Goal: Check status: Check status

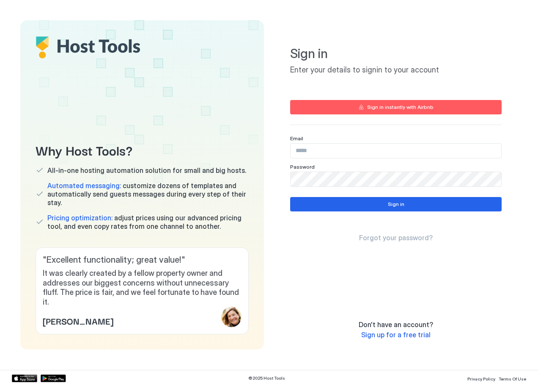
click at [307, 150] on input "Input Field" at bounding box center [396, 150] width 211 height 14
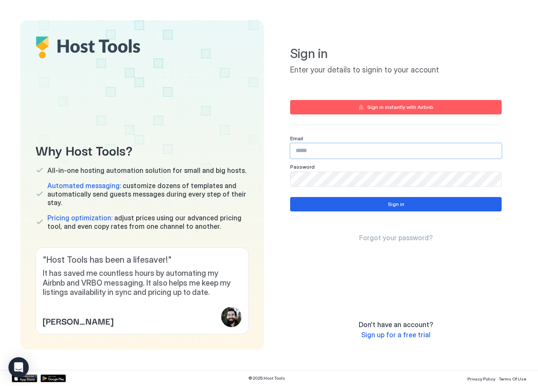
type input "**********"
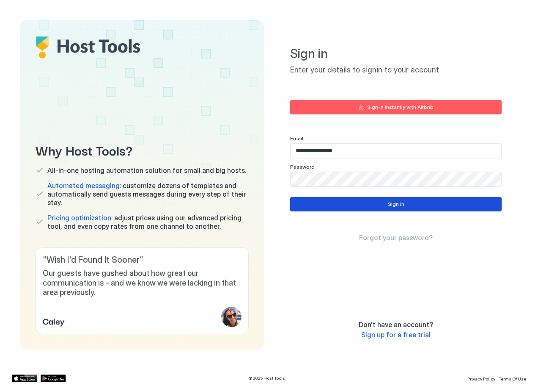
click at [441, 202] on button "Sign in" at bounding box center [396, 204] width 212 height 14
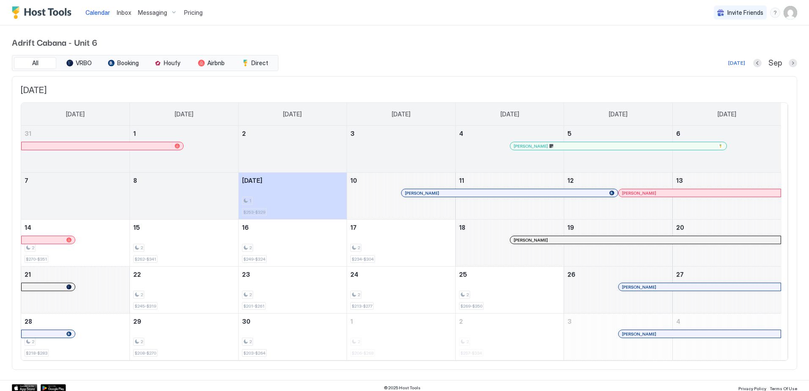
click at [539, 16] on img "User profile" at bounding box center [791, 13] width 14 height 14
click at [539, 52] on div "Settings" at bounding box center [736, 47] width 107 height 15
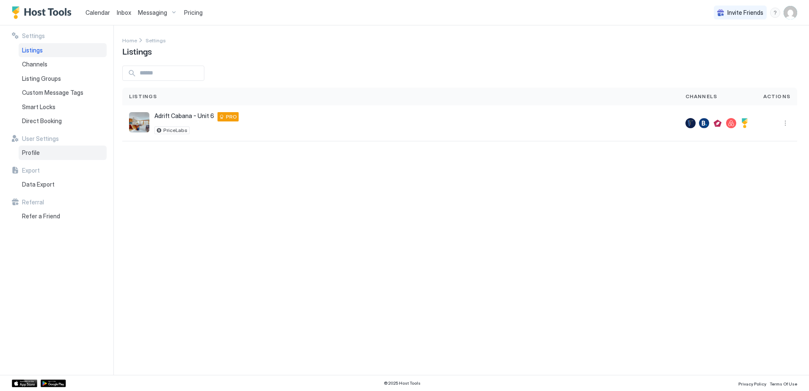
click at [41, 151] on div "Profile" at bounding box center [63, 153] width 88 height 14
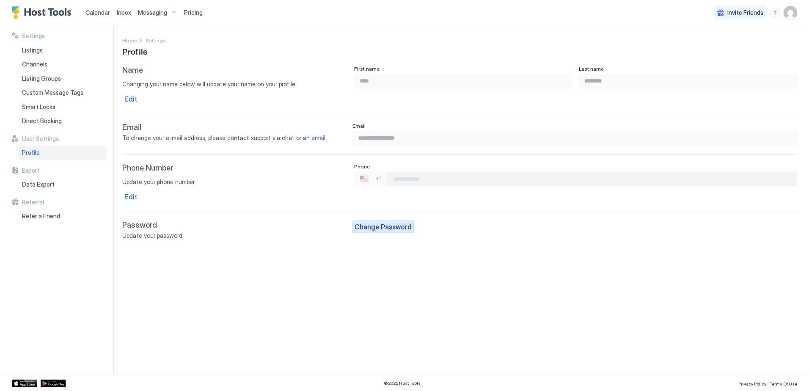
click at [386, 228] on div "Change Password" at bounding box center [383, 227] width 57 height 10
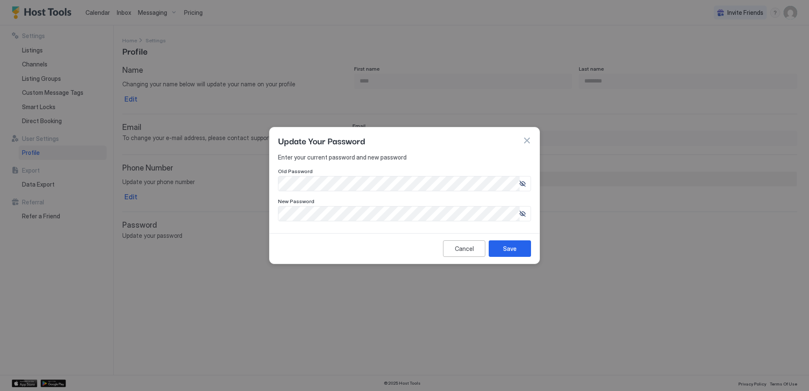
click at [524, 212] on icon at bounding box center [523, 214] width 6 height 6
click at [520, 182] on icon at bounding box center [523, 184] width 6 height 6
click at [510, 247] on div "Save" at bounding box center [510, 248] width 14 height 9
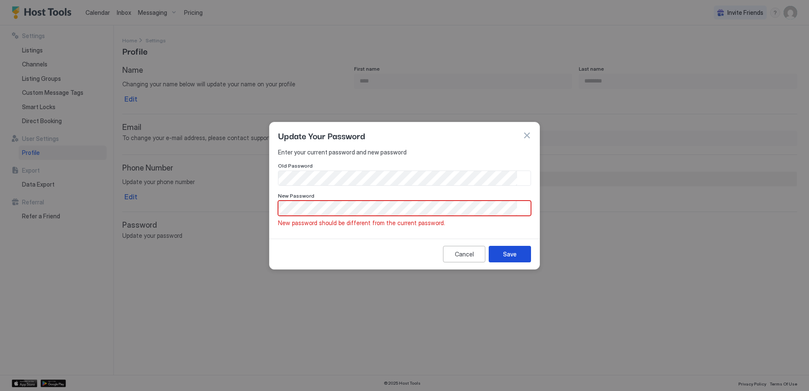
click at [504, 256] on div "Save" at bounding box center [510, 254] width 14 height 9
click at [520, 258] on button "Save" at bounding box center [510, 254] width 42 height 17
click at [514, 256] on div "Save" at bounding box center [510, 254] width 14 height 9
click at [524, 135] on button "button" at bounding box center [527, 135] width 8 height 8
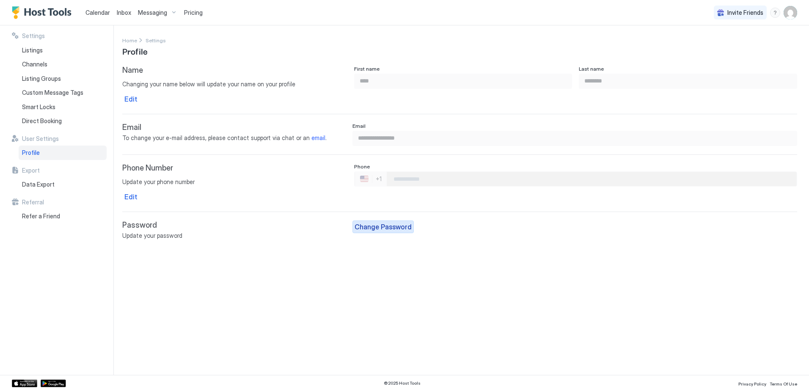
click at [380, 227] on div "Change Password" at bounding box center [383, 227] width 57 height 10
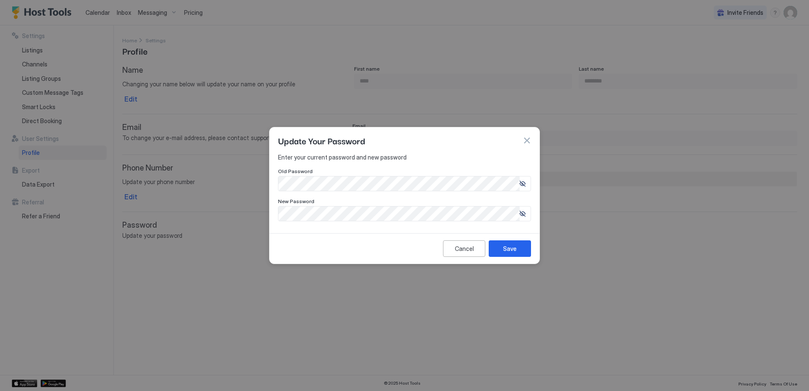
click at [520, 185] on icon at bounding box center [523, 184] width 6 height 6
click at [521, 213] on icon at bounding box center [523, 214] width 6 height 6
click at [511, 250] on div "Save" at bounding box center [510, 248] width 14 height 9
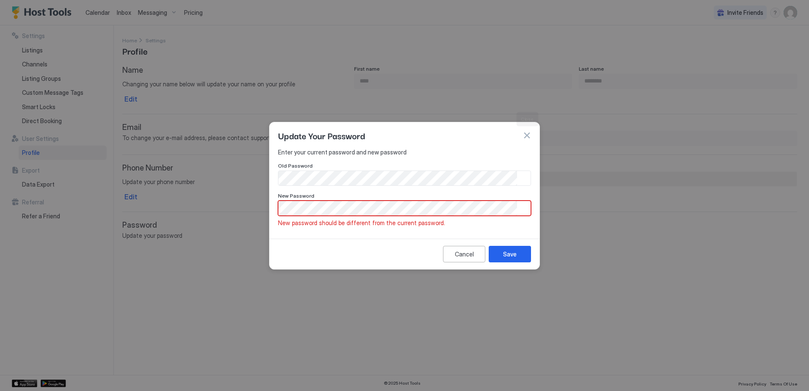
click at [529, 134] on button "button" at bounding box center [527, 135] width 8 height 8
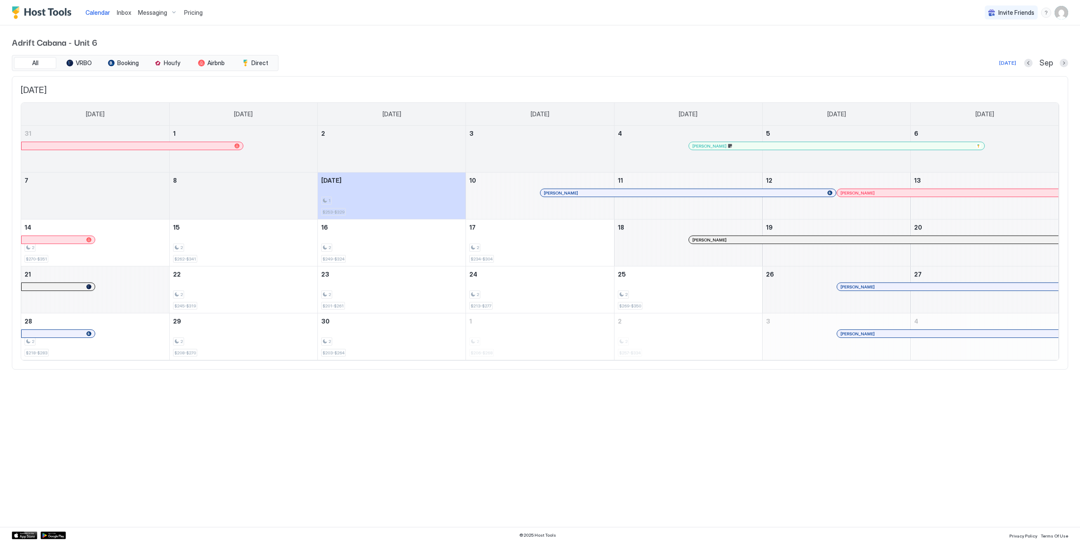
click at [1067, 13] on img "User profile" at bounding box center [1062, 13] width 14 height 14
click at [1000, 61] on div "Logout" at bounding box center [1014, 62] width 101 height 8
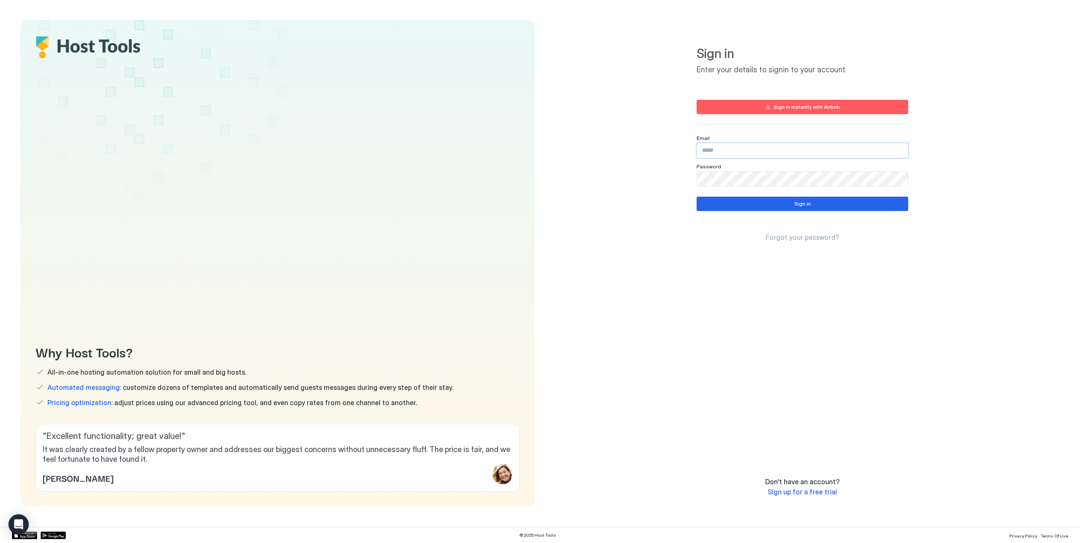
click at [766, 152] on input "Input Field" at bounding box center [802, 150] width 211 height 14
type input "**********"
click at [766, 201] on button "Sign in" at bounding box center [803, 204] width 212 height 14
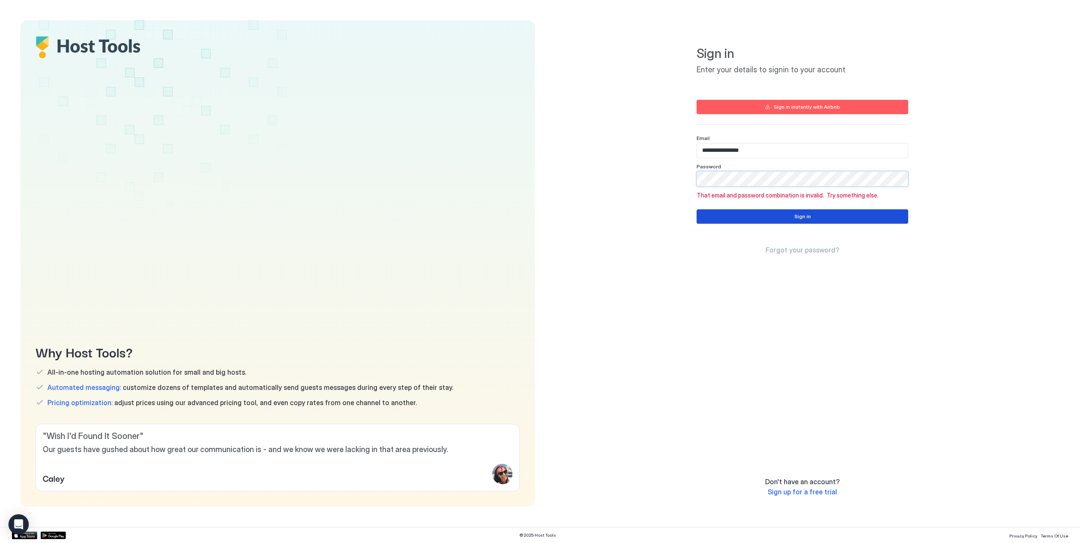
click at [783, 218] on button "Sign in" at bounding box center [803, 216] width 212 height 14
click at [806, 214] on div "Sign in" at bounding box center [802, 217] width 17 height 8
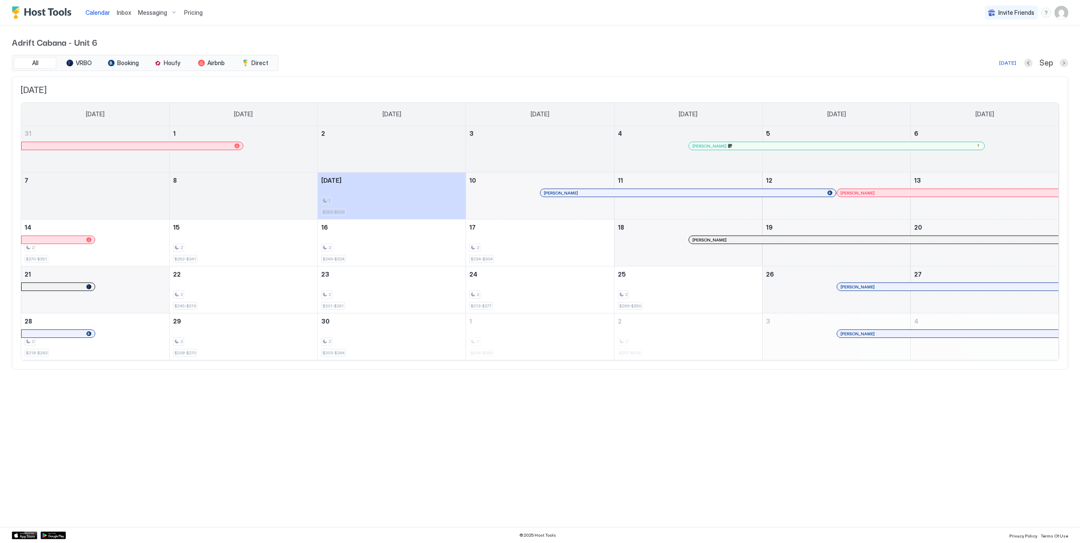
click at [1060, 8] on img "User profile" at bounding box center [1062, 13] width 14 height 14
click at [992, 44] on span "Settings" at bounding box center [985, 48] width 23 height 8
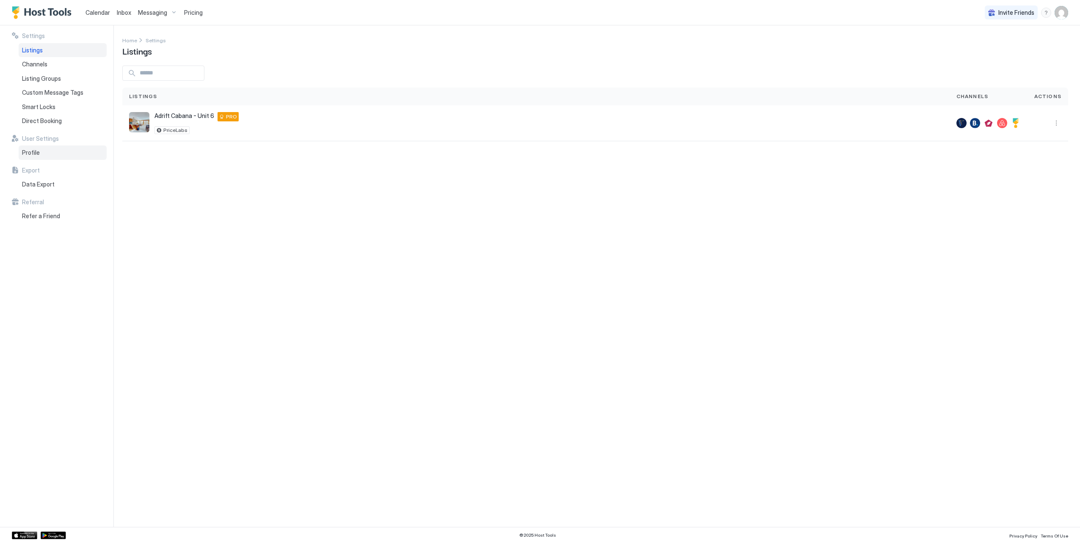
click at [41, 153] on div "Profile" at bounding box center [63, 153] width 88 height 14
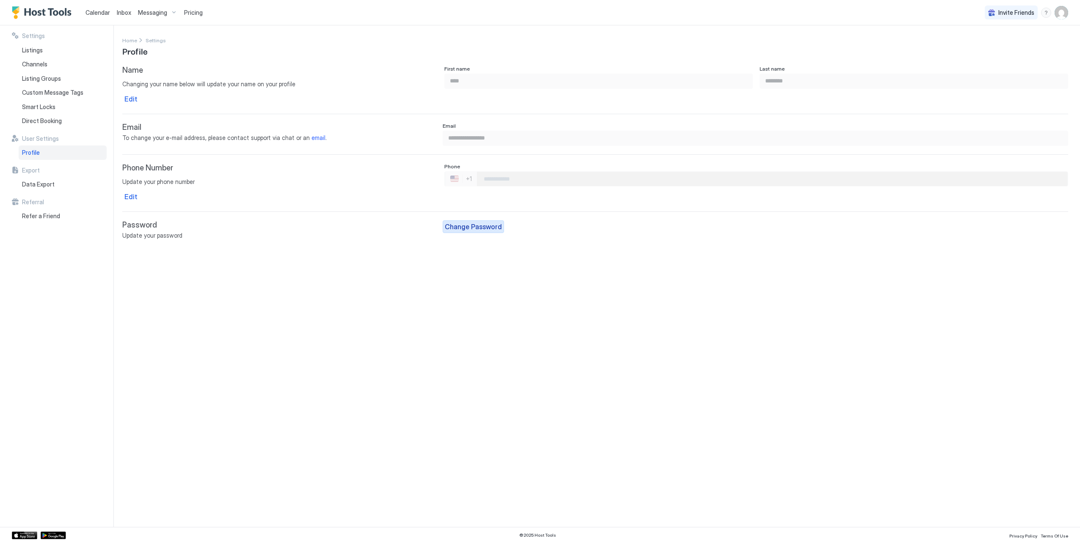
click at [474, 226] on div "Change Password" at bounding box center [473, 227] width 57 height 10
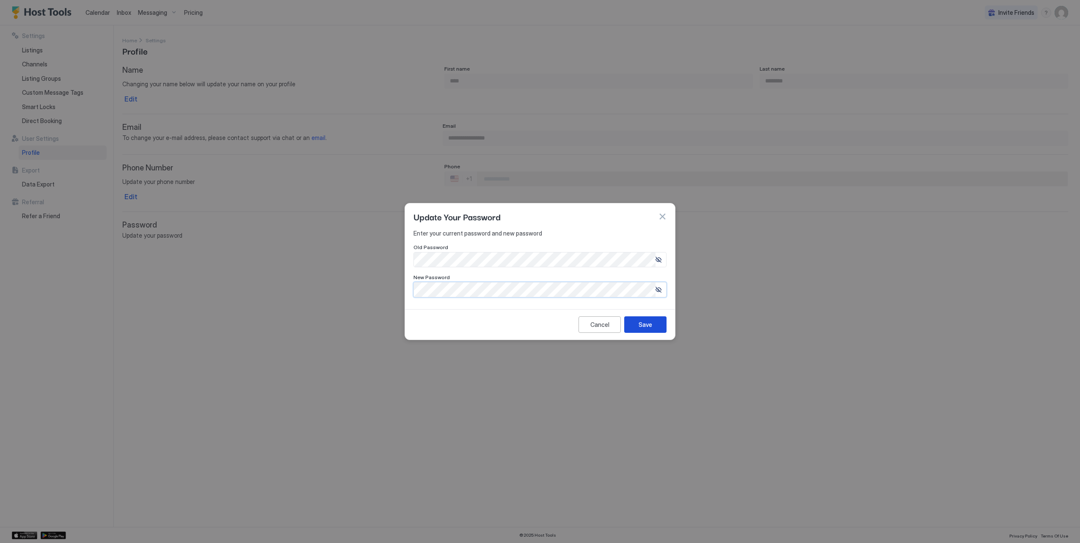
click at [651, 328] on div "Save" at bounding box center [646, 324] width 14 height 9
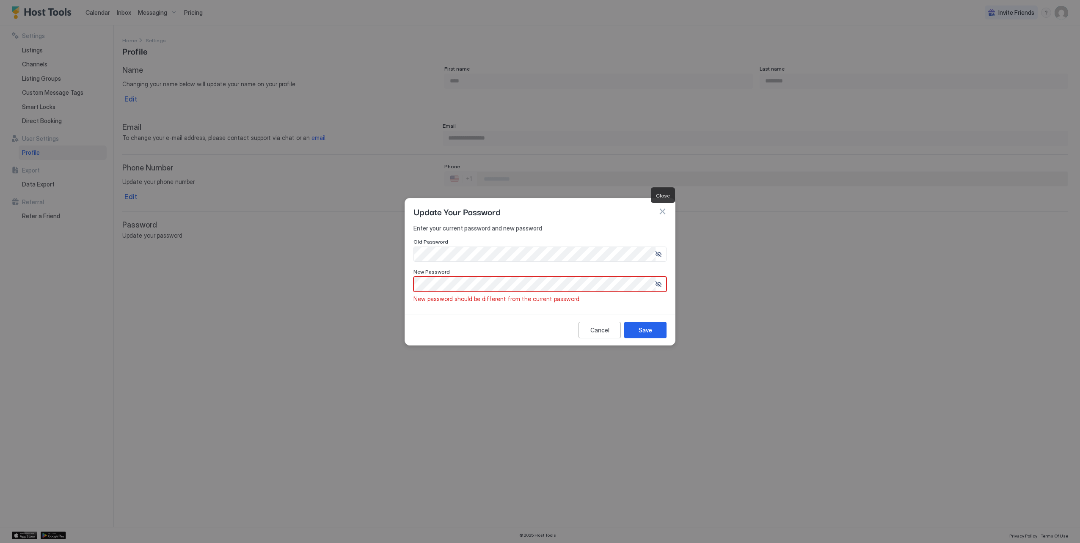
click at [662, 209] on button "button" at bounding box center [662, 211] width 8 height 8
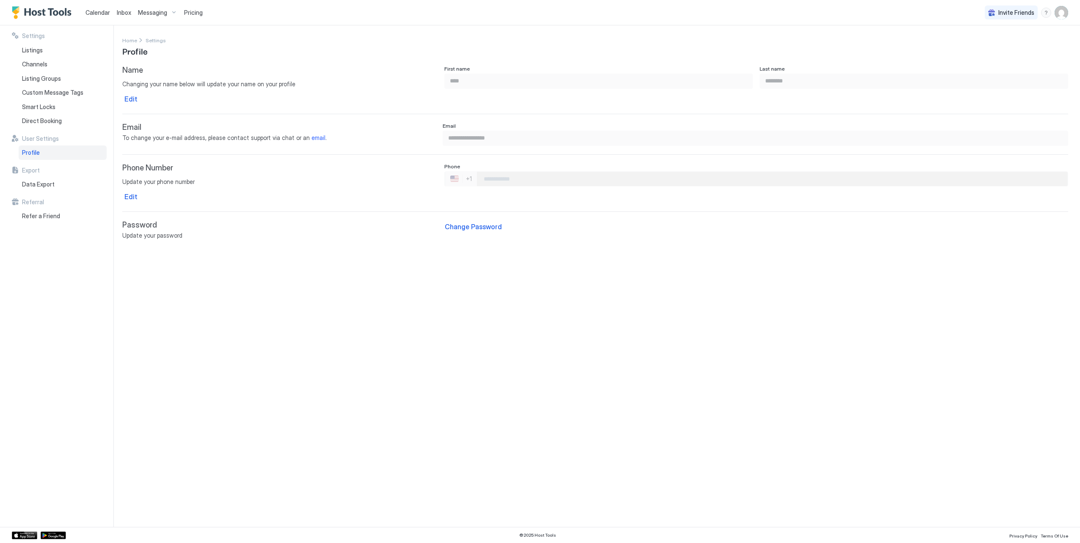
click at [93, 12] on span "Calendar" at bounding box center [97, 12] width 25 height 7
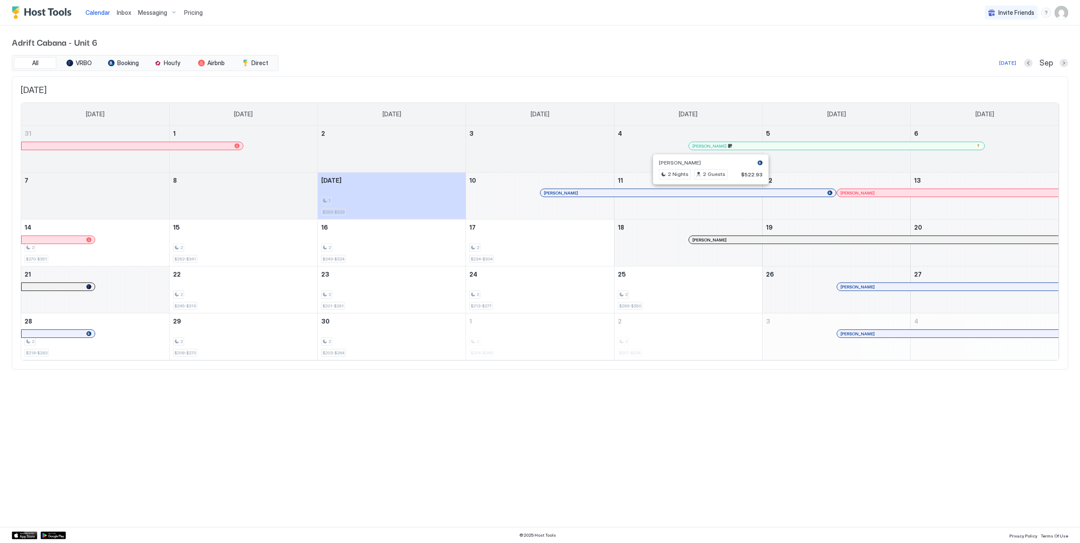
click at [707, 190] on div at bounding box center [707, 193] width 7 height 7
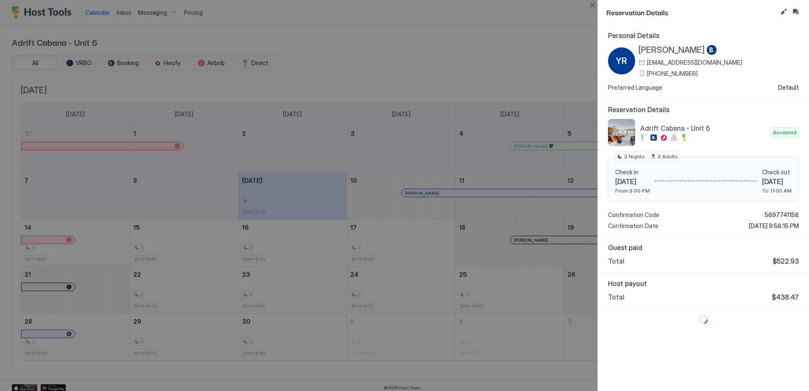
click at [458, 61] on div at bounding box center [404, 195] width 809 height 391
click at [483, 47] on div at bounding box center [404, 195] width 809 height 391
click at [530, 30] on div at bounding box center [404, 195] width 809 height 391
click at [797, 14] on button "Inbox" at bounding box center [795, 12] width 10 height 10
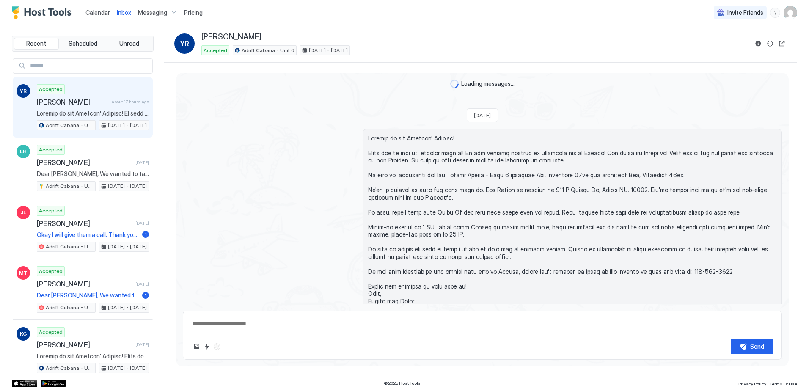
scroll to position [251, 0]
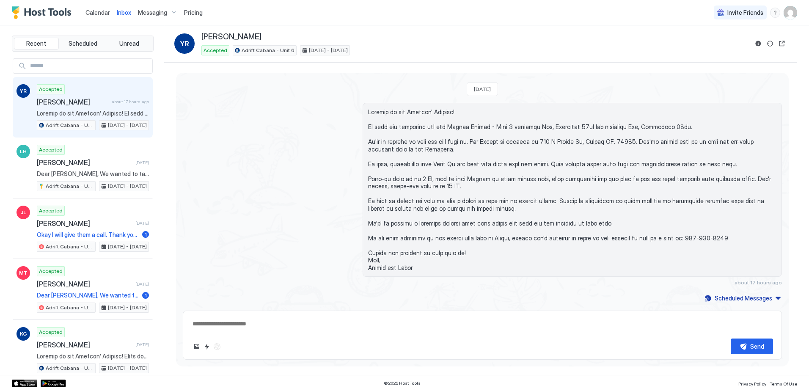
click at [87, 11] on span "Calendar" at bounding box center [97, 12] width 25 height 7
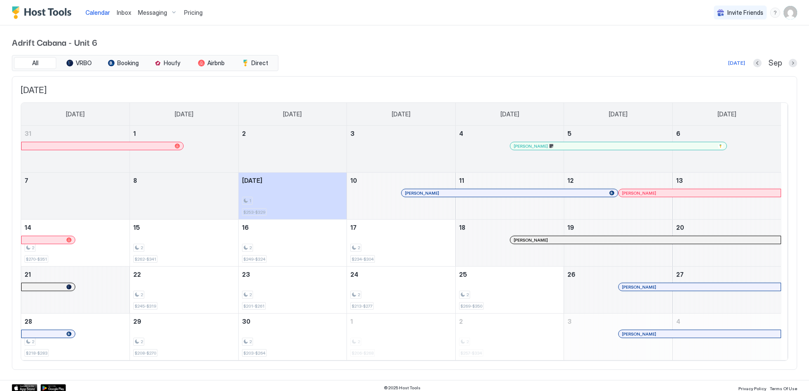
click at [519, 194] on div at bounding box center [518, 193] width 7 height 7
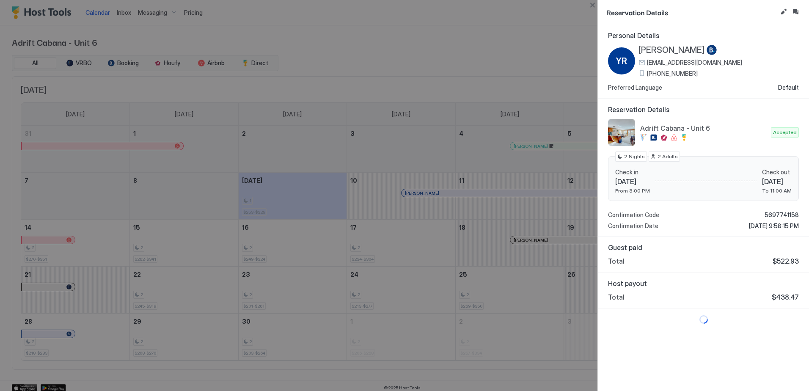
click at [523, 56] on div at bounding box center [404, 195] width 809 height 391
click at [521, 56] on div at bounding box center [404, 195] width 809 height 391
click at [522, 54] on div at bounding box center [404, 195] width 809 height 391
click at [385, 128] on div at bounding box center [404, 195] width 809 height 391
click at [416, 204] on div at bounding box center [404, 195] width 809 height 391
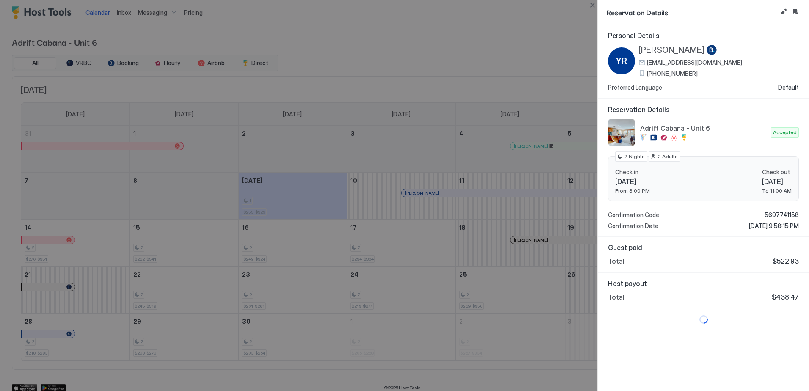
click at [413, 244] on div at bounding box center [404, 195] width 809 height 391
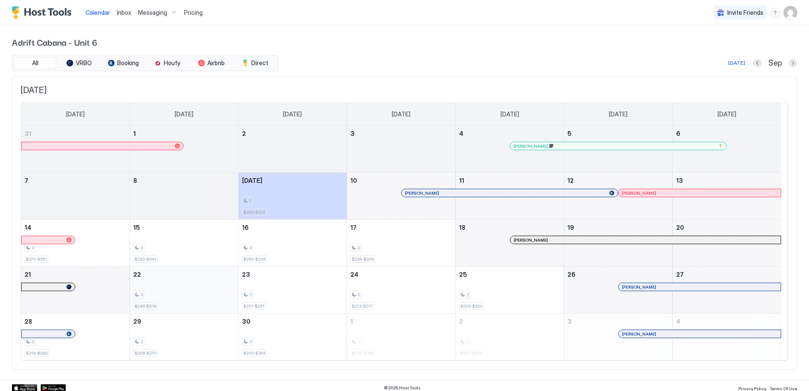
click at [190, 287] on div "2 $245-$319" at bounding box center [184, 290] width 102 height 40
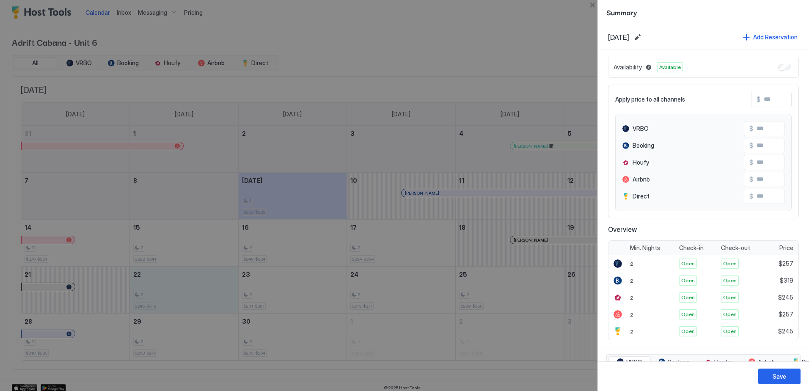
click at [809, 389] on html "Calendar Inbox Messaging Pricing Invite Friends AM Adrift Cabana - Unit 6 All V…" at bounding box center [404, 195] width 809 height 391
click at [535, 36] on div at bounding box center [404, 195] width 809 height 391
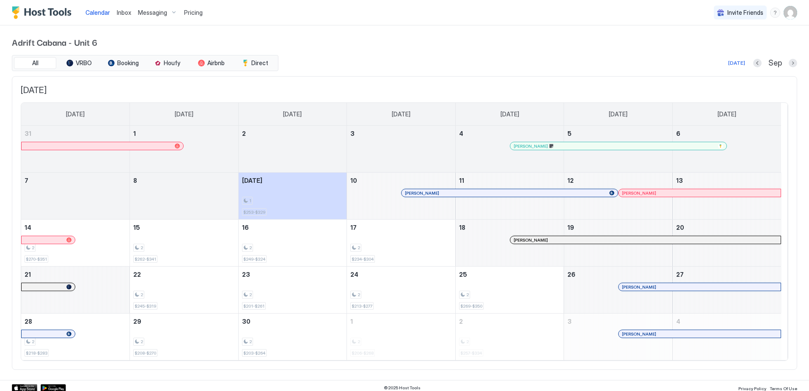
click at [545, 69] on div "All VRBO Booking Houfy Airbnb Direct Today Sep" at bounding box center [404, 63] width 785 height 16
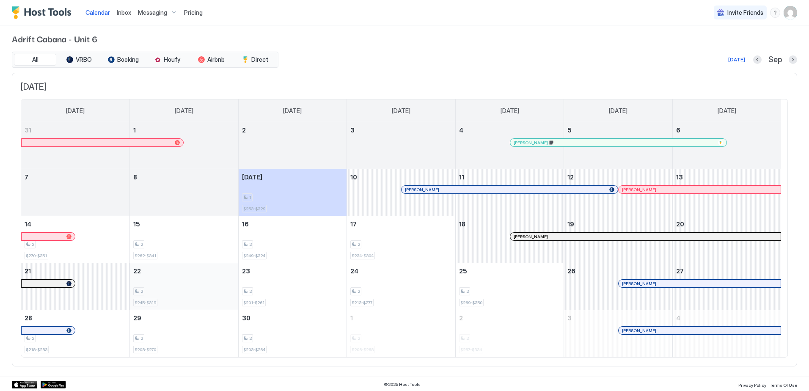
scroll to position [4, 0]
click at [99, 288] on div "September 21, 2025" at bounding box center [75, 285] width 108 height 47
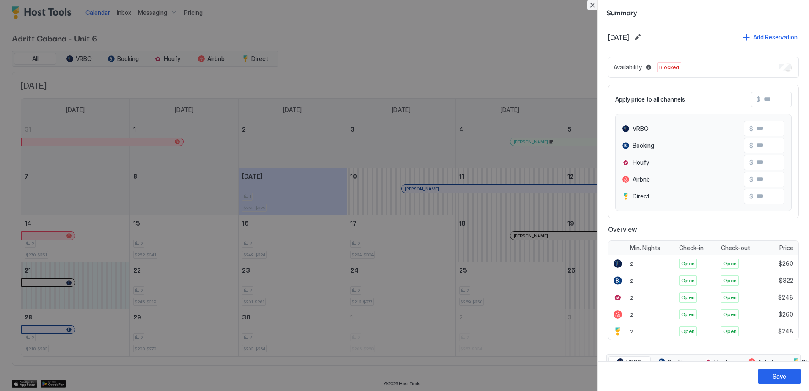
click at [591, 7] on button "Close" at bounding box center [592, 5] width 10 height 10
